Goal: Navigation & Orientation: Find specific page/section

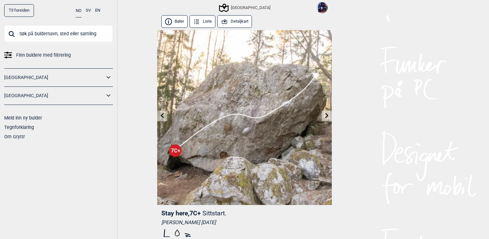
scroll to position [33, 0]
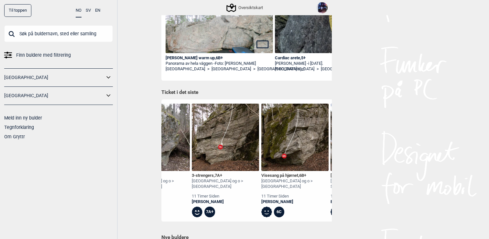
scroll to position [0, 112]
click at [236, 142] on img at bounding box center [225, 137] width 67 height 67
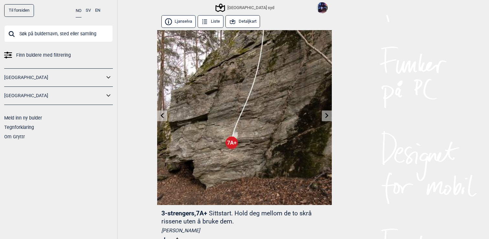
click at [249, 20] on button "Detaljkart" at bounding box center [242, 21] width 35 height 13
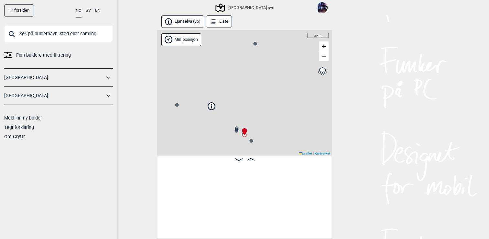
scroll to position [0, 815]
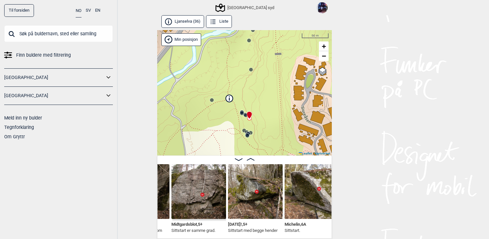
scroll to position [0, 946]
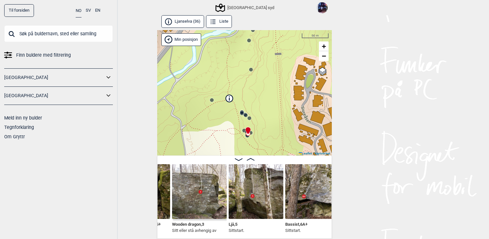
scroll to position [0, 1232]
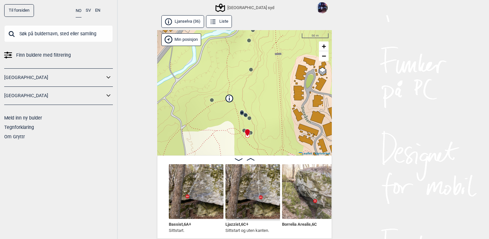
scroll to position [0, 1303]
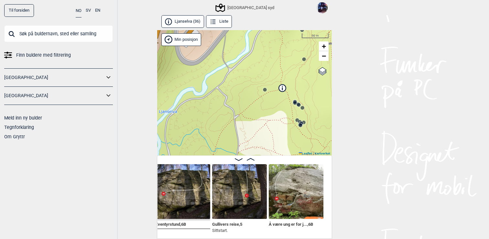
scroll to position [0, 1619]
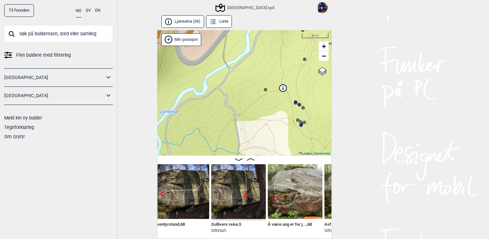
click at [56, 33] on input "text" at bounding box center [58, 33] width 109 height 17
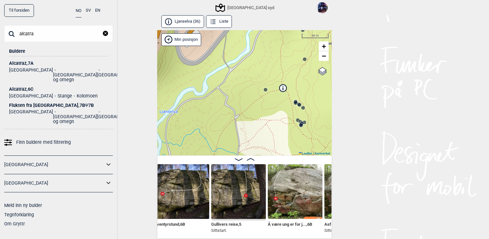
type input "alcatra"
click at [28, 61] on div "Alcatraz , 7A" at bounding box center [58, 63] width 99 height 5
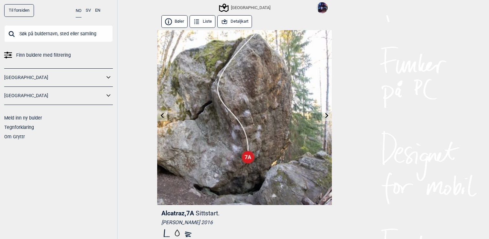
click at [225, 19] on icon at bounding box center [224, 21] width 7 height 7
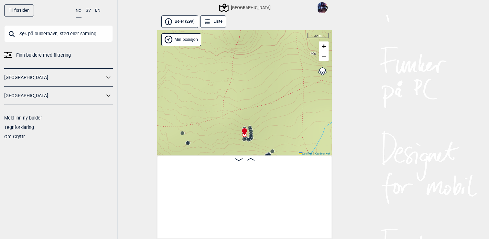
scroll to position [0, 9071]
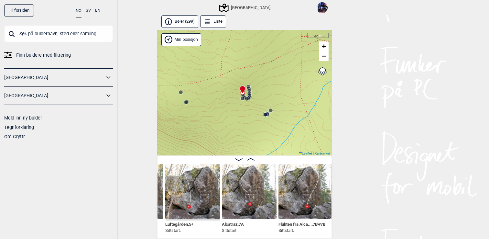
drag, startPoint x: 270, startPoint y: 126, endPoint x: 266, endPoint y: 71, distance: 55.8
click at [266, 71] on div "Speidersteinen Barnehageveggen Cowboyveggen Bølerveggen [GEOGRAPHIC_DATA]" at bounding box center [244, 93] width 175 height 126
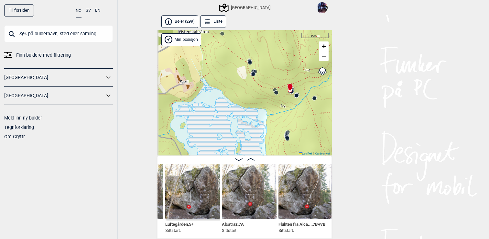
drag, startPoint x: 215, startPoint y: 80, endPoint x: 247, endPoint y: 99, distance: 36.9
click at [247, 99] on div "Speidersteinen Barnehageveggen Cowboyveggen Bølerveggen [GEOGRAPHIC_DATA]" at bounding box center [244, 93] width 175 height 126
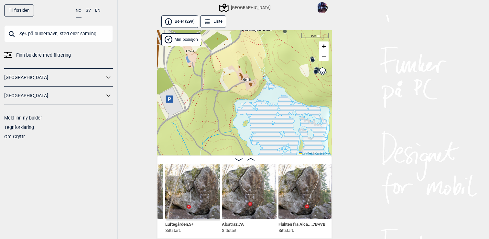
drag, startPoint x: 203, startPoint y: 104, endPoint x: 240, endPoint y: 100, distance: 36.4
click at [240, 100] on div "Speidersteinen Barnehageveggen Cowboyveggen Bølerveggen [GEOGRAPHIC_DATA]" at bounding box center [244, 93] width 175 height 126
click at [171, 100] on icon at bounding box center [169, 98] width 7 height 7
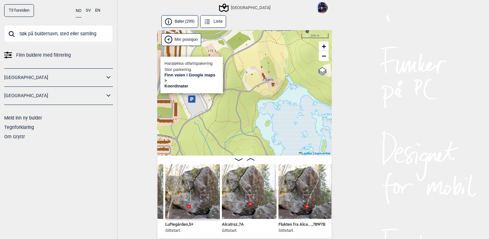
click at [192, 81] on link "Finn veien i Google maps >" at bounding box center [190, 77] width 51 height 10
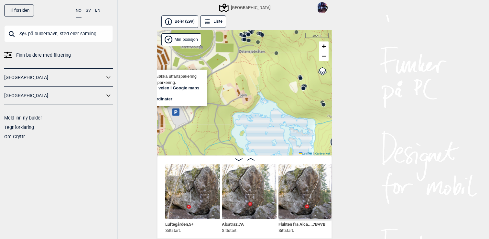
scroll to position [0, 9254]
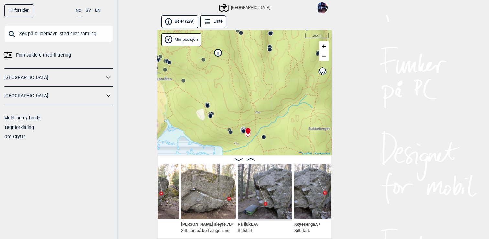
scroll to position [0, 9524]
